Goal: Task Accomplishment & Management: Manage account settings

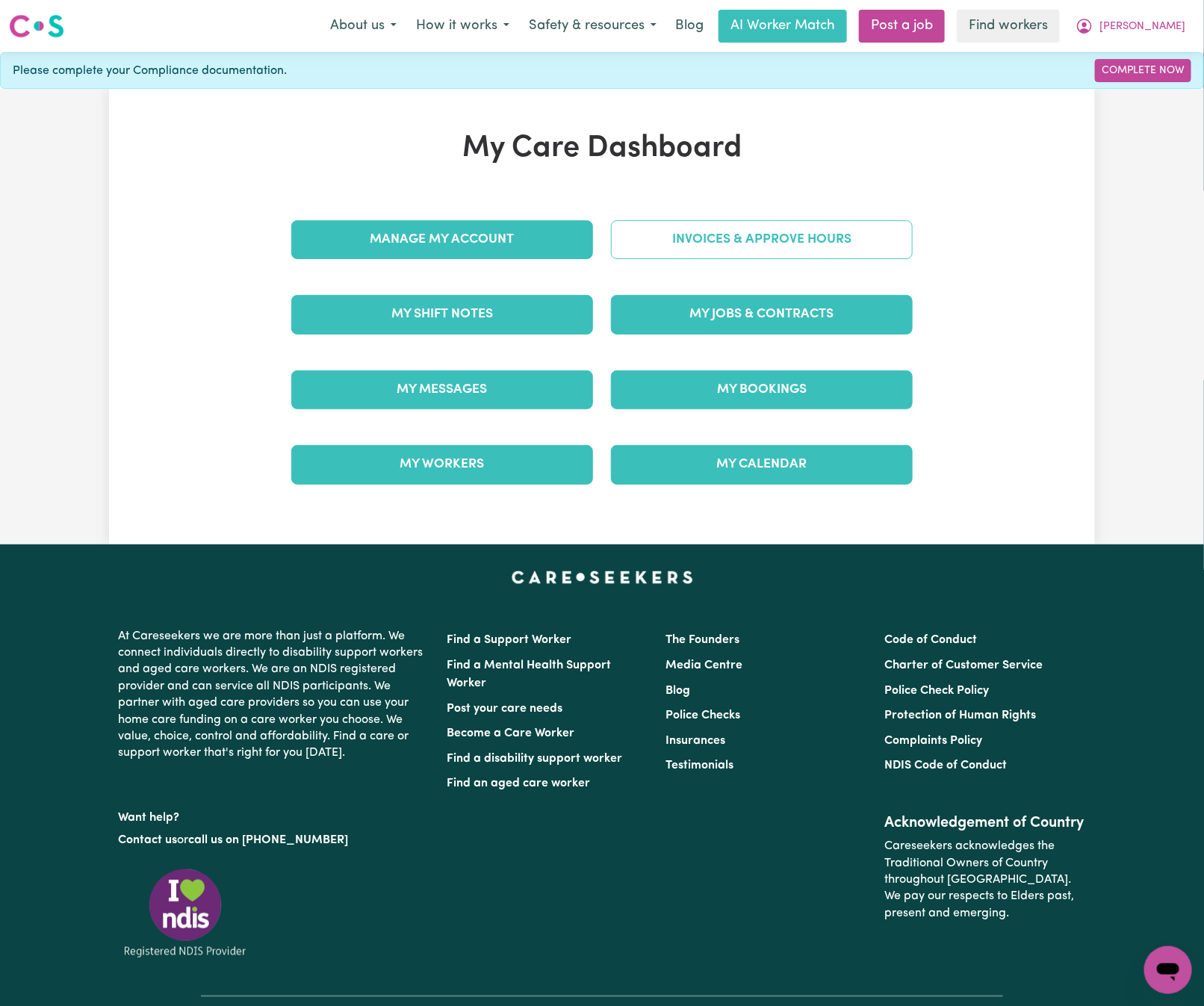
click at [742, 238] on link "Invoices & Approve Hours" at bounding box center [762, 240] width 302 height 39
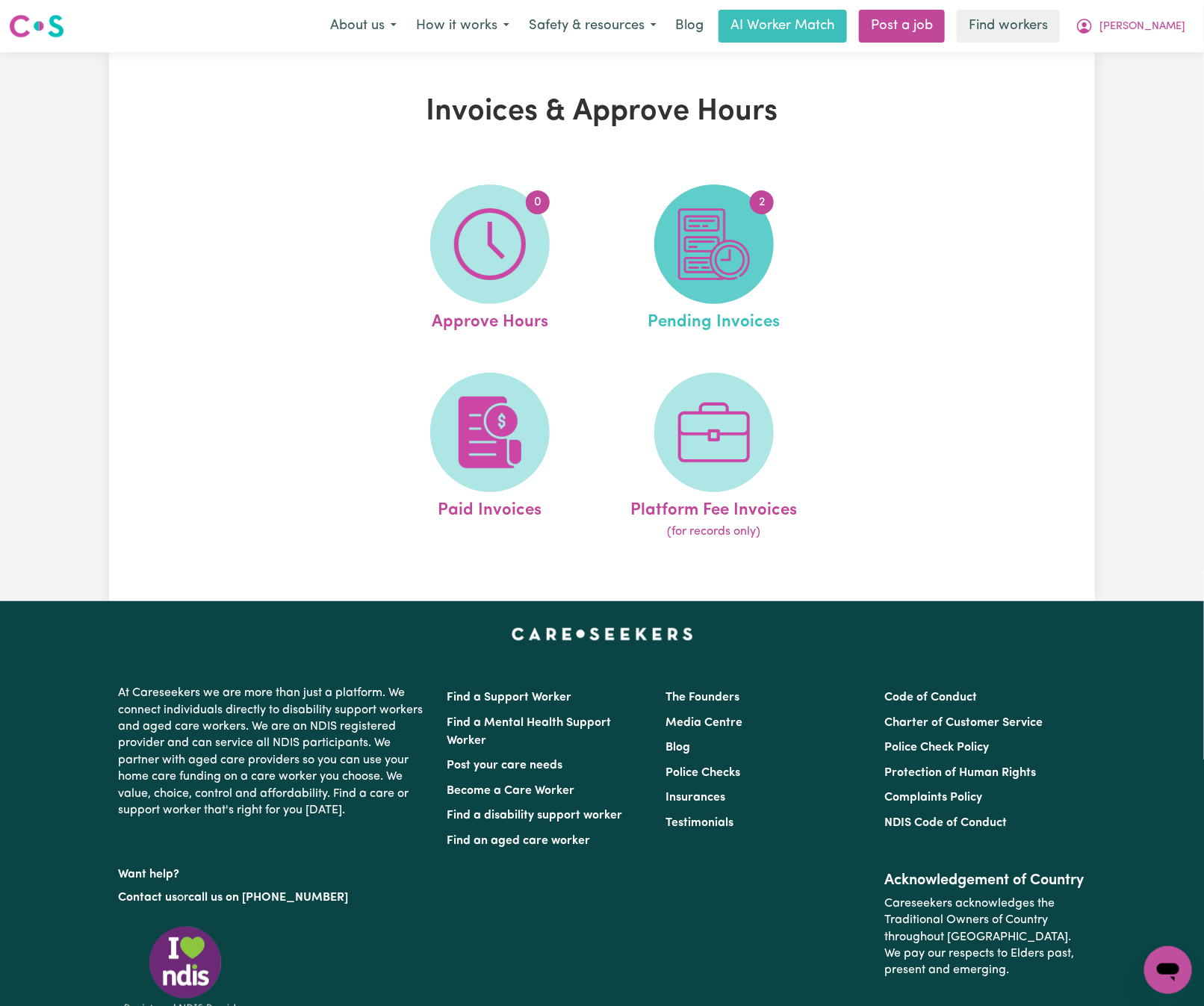
click at [742, 256] on img at bounding box center [714, 245] width 72 height 72
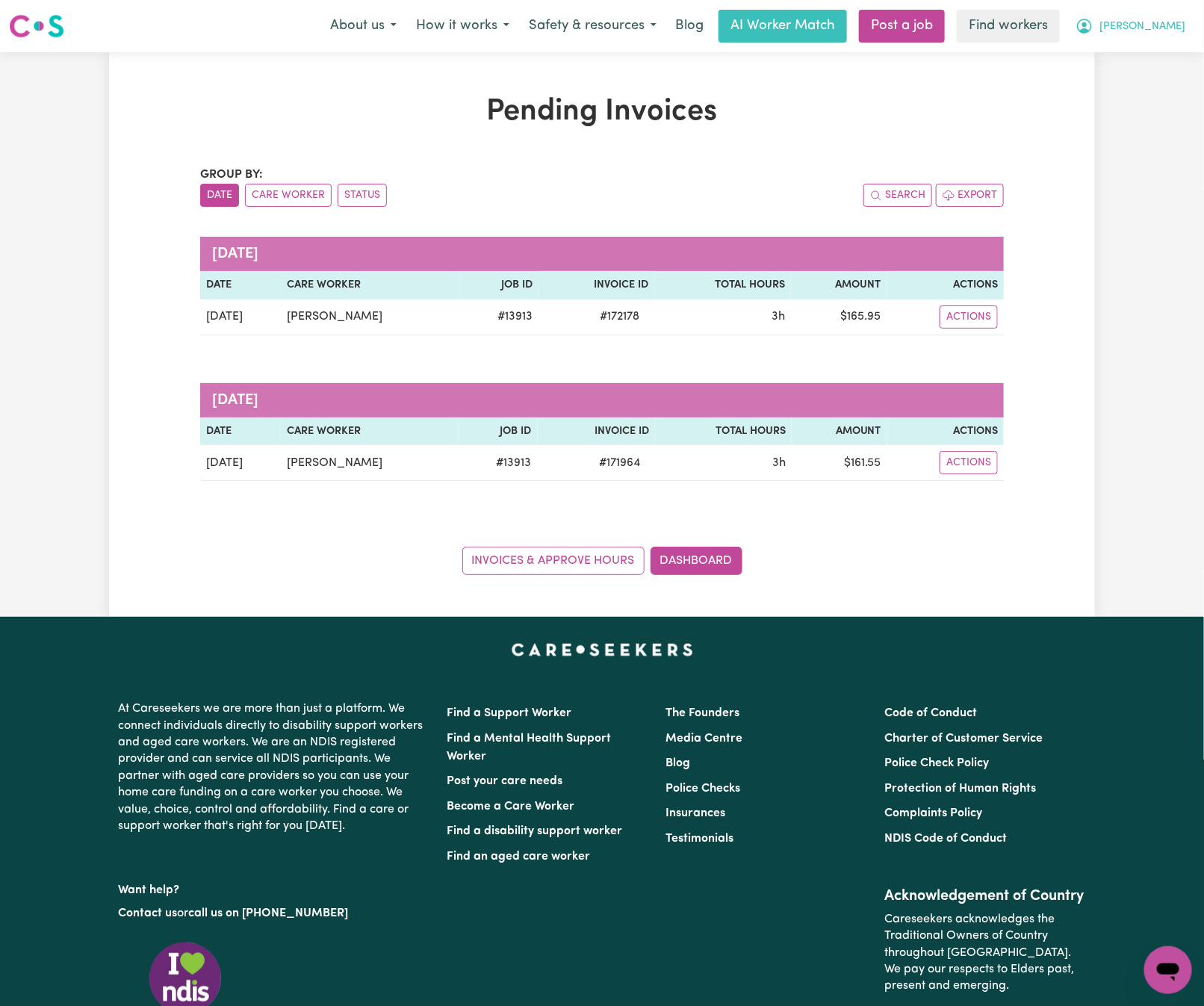
click at [1172, 20] on span "[PERSON_NAME]" at bounding box center [1142, 27] width 86 height 17
click at [1181, 88] on link "Logout" at bounding box center [1135, 86] width 118 height 28
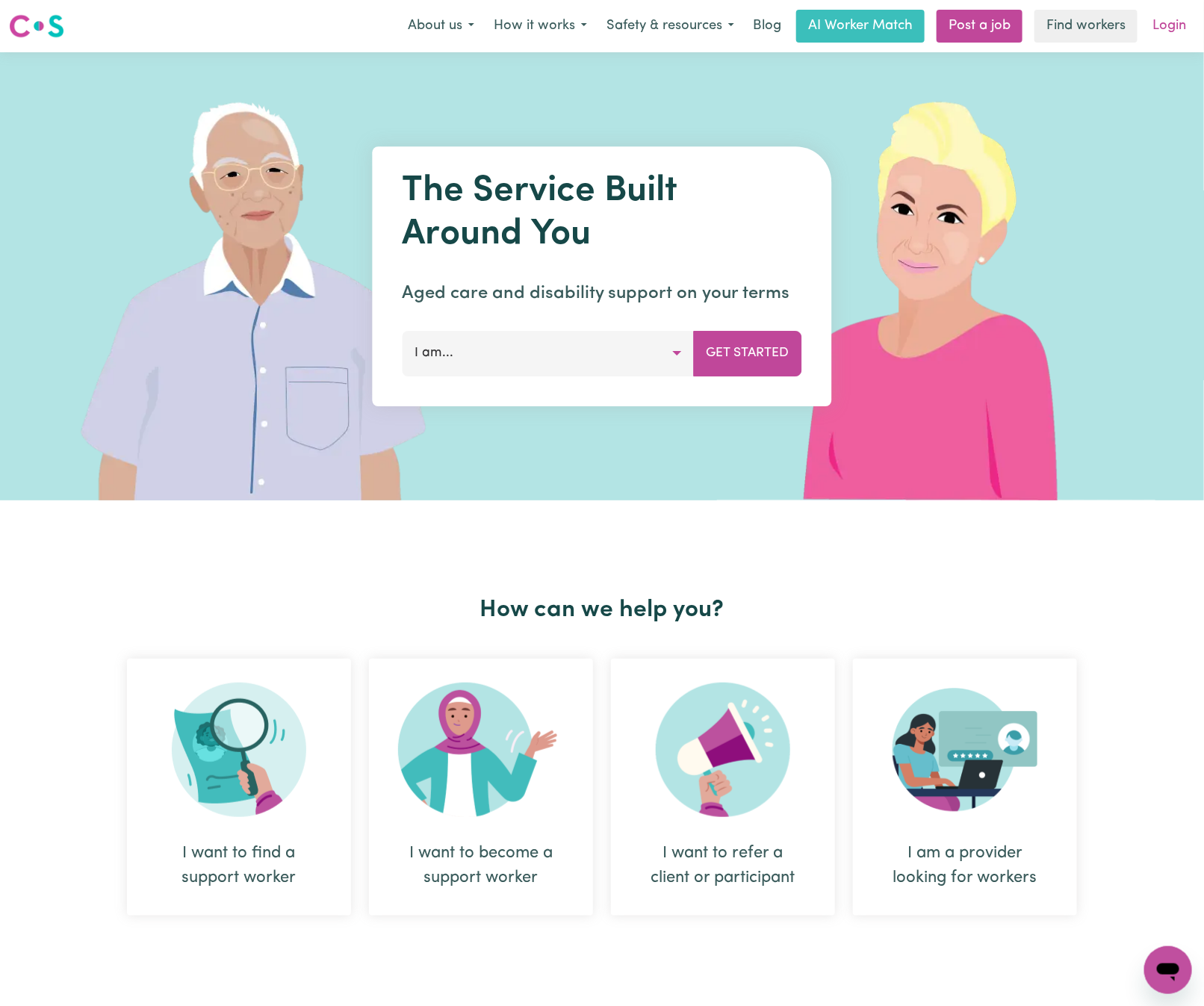
click at [1174, 27] on link "Login" at bounding box center [1170, 26] width 52 height 33
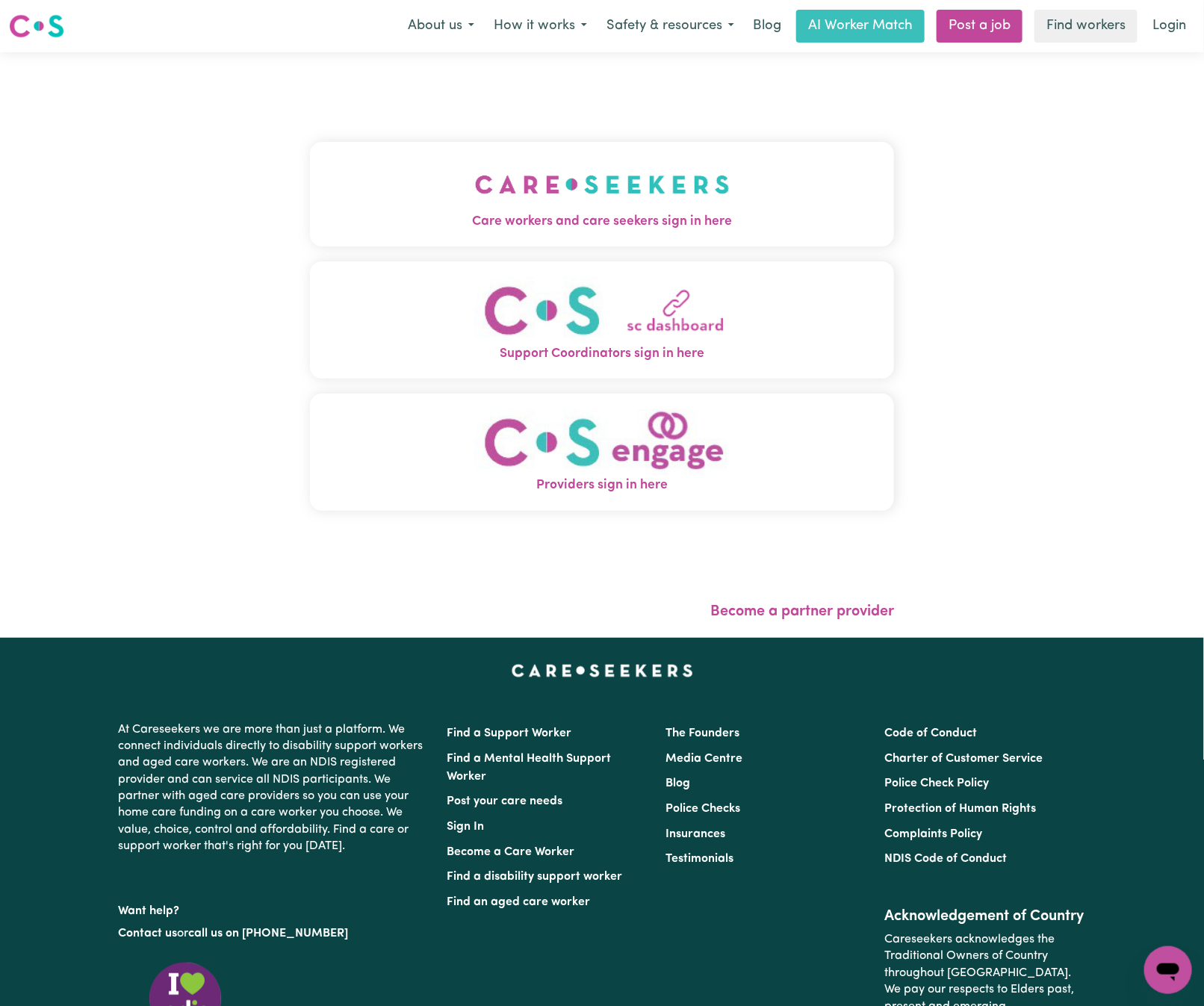
click at [475, 157] on img "Care workers and care seekers sign in here" at bounding box center [602, 184] width 255 height 55
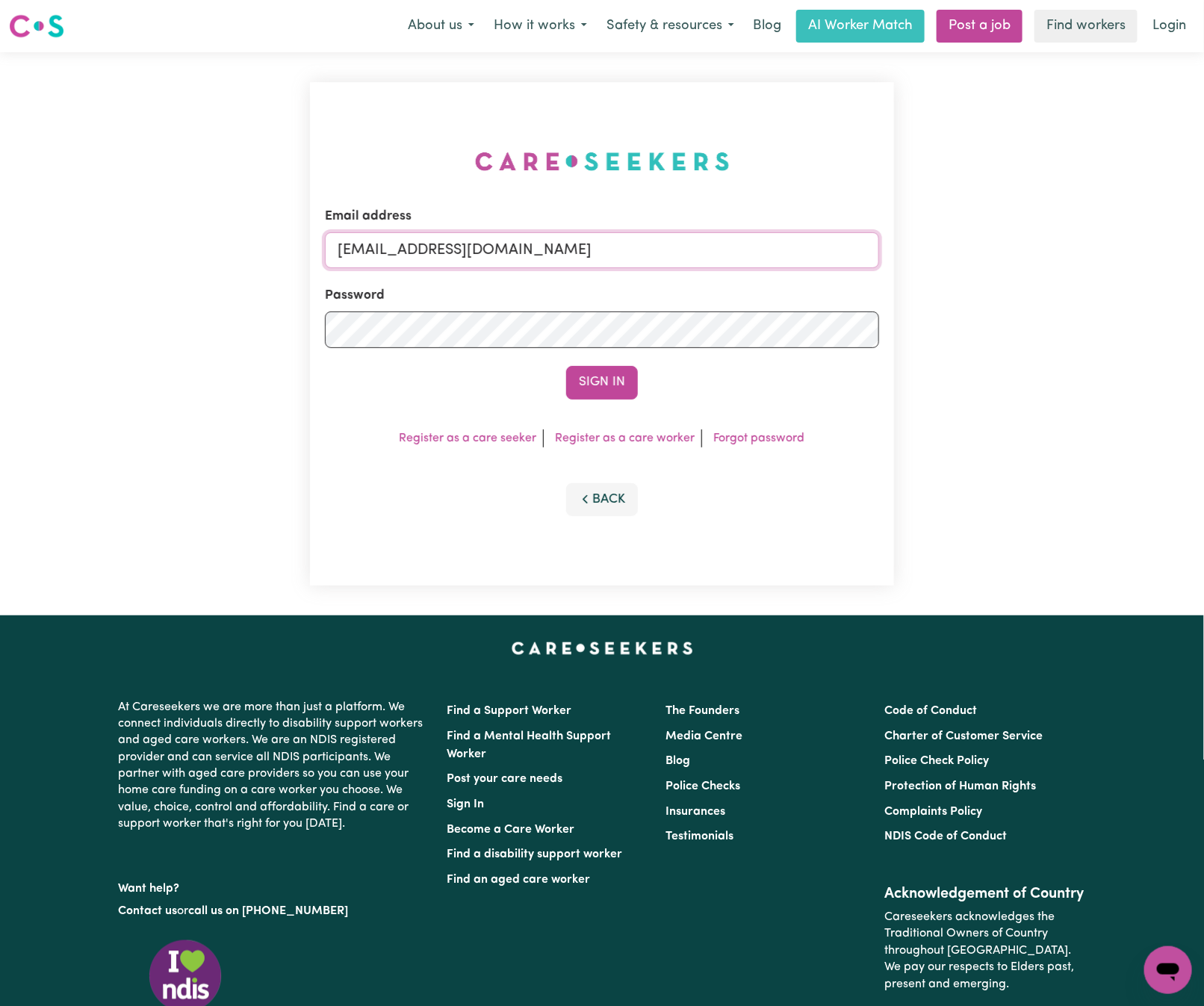
drag, startPoint x: 412, startPoint y: 243, endPoint x: 1206, endPoint y: 247, distance: 794.0
click at [1203, 247] on html "Menu About us How it works Safety & resources Blog AI Worker Match Post a job F…" at bounding box center [602, 604] width 1204 height 1209
paste input "[EMAIL_ADDRESS][DOMAIN_NAME]"
type input "superuser~[EMAIL_ADDRESS][DOMAIN_NAME]"
click at [566, 366] on button "Sign In" at bounding box center [602, 382] width 72 height 33
